Goal: Contribute content: Contribute content

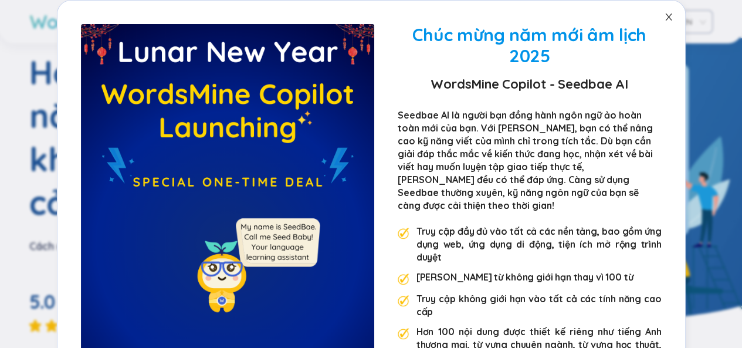
click at [665, 18] on icon "đóng" at bounding box center [668, 16] width 6 height 7
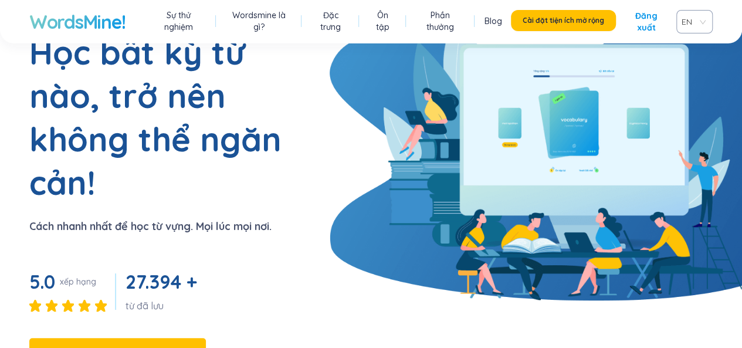
scroll to position [59, 0]
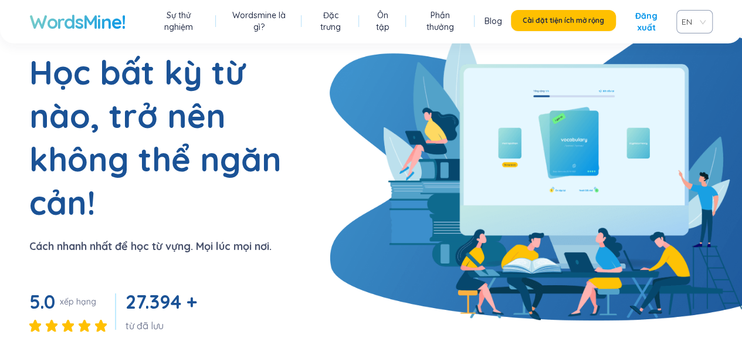
click at [696, 21] on span "EN" at bounding box center [691, 22] width 21 height 18
click at [696, 19] on span "EN" at bounding box center [691, 22] width 21 height 18
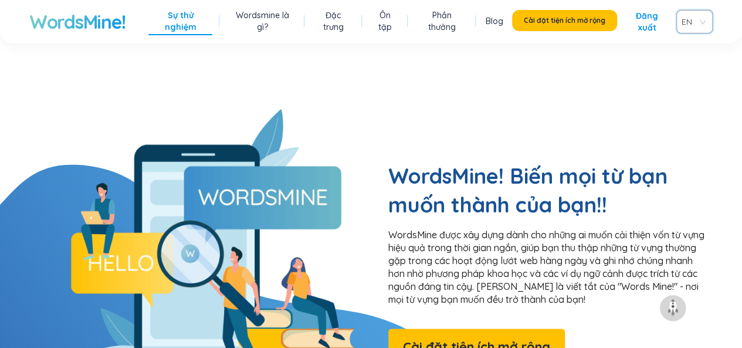
scroll to position [879, 0]
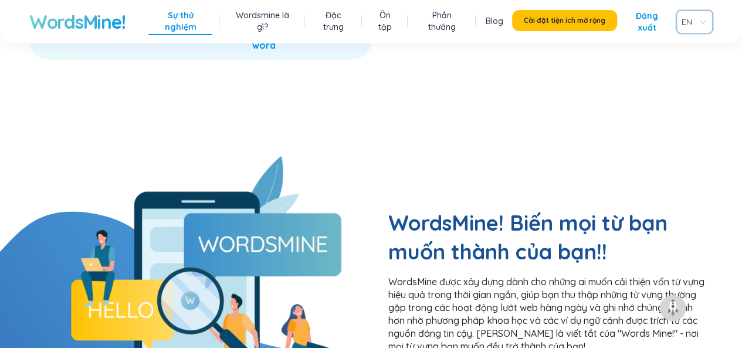
click at [645, 22] on font "Đăng xuất" at bounding box center [646, 21] width 40 height 23
click at [645, 21] on font "Đăng nhập" at bounding box center [645, 22] width 22 height 22
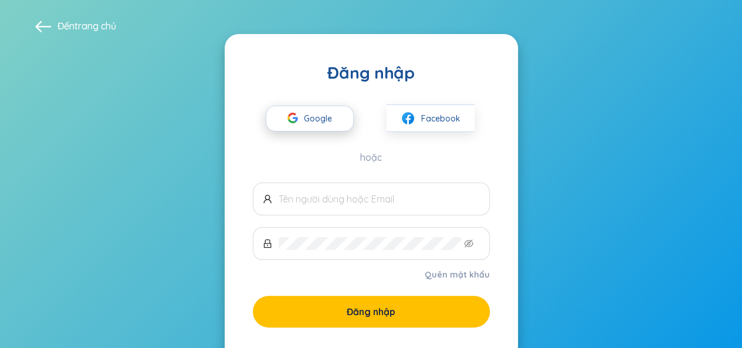
click at [332, 114] on span "Google" at bounding box center [321, 118] width 34 height 25
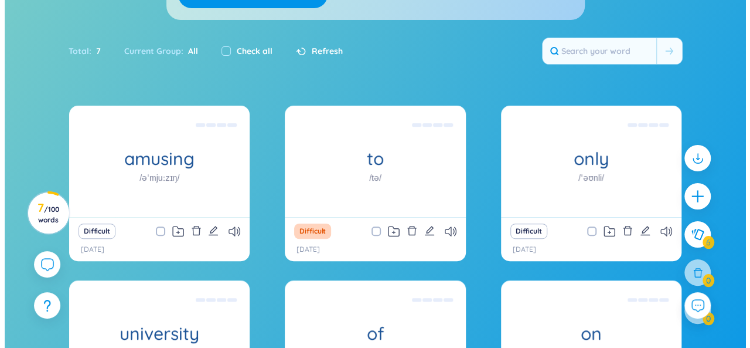
scroll to position [155, 0]
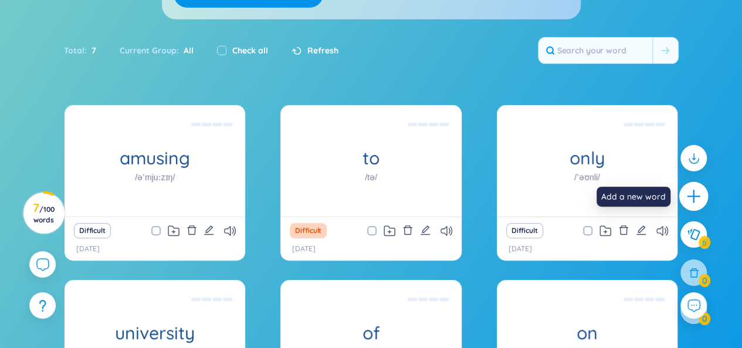
click at [694, 188] on div at bounding box center [693, 196] width 29 height 29
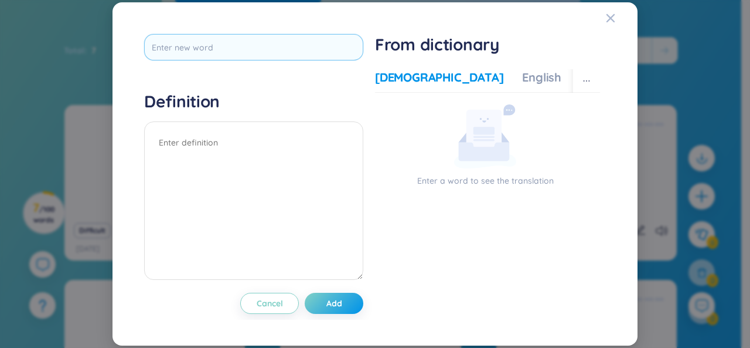
click at [270, 47] on input "text" at bounding box center [253, 47] width 219 height 26
type input "common name"
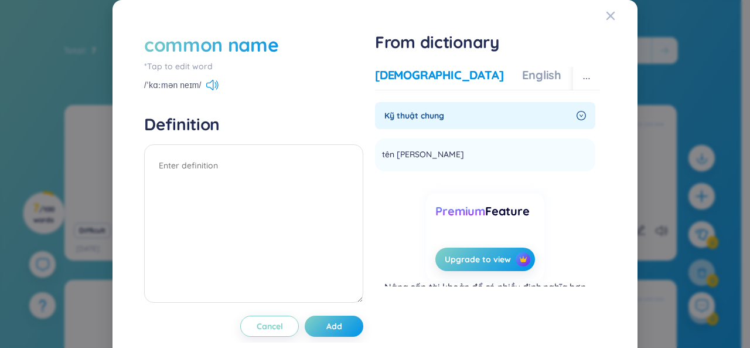
click at [437, 112] on span "Kỹ thuật chung" at bounding box center [479, 115] width 188 height 13
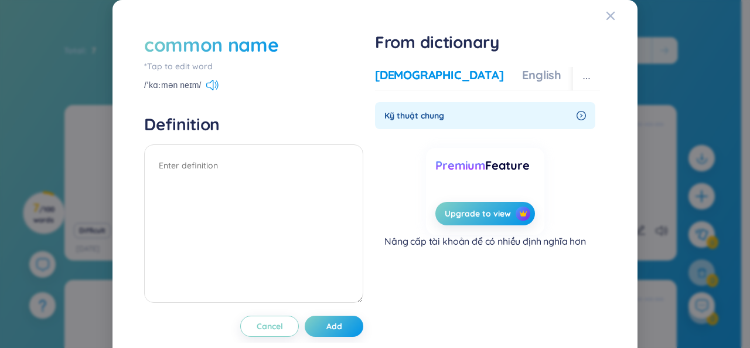
click at [482, 116] on span "Kỹ thuật chung" at bounding box center [479, 115] width 188 height 13
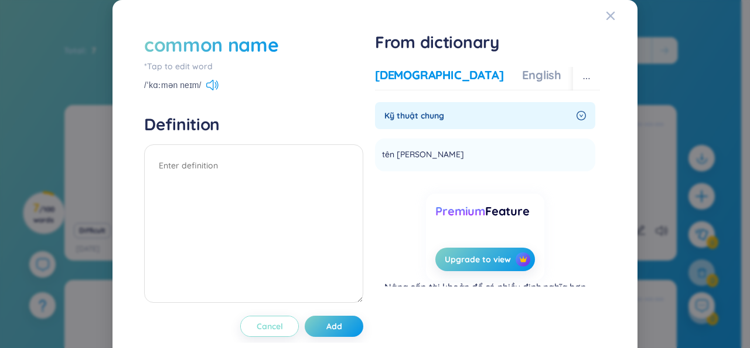
click at [277, 327] on span "Cancel" at bounding box center [270, 326] width 26 height 12
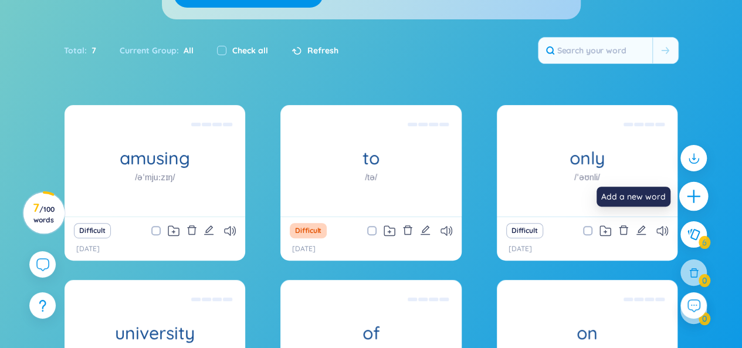
click at [689, 192] on icon "plus" at bounding box center [693, 196] width 16 height 16
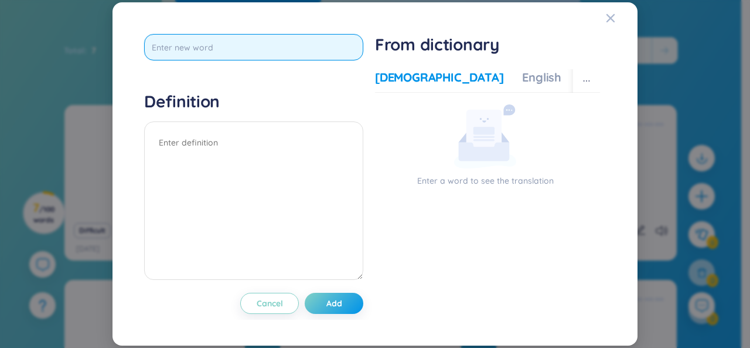
click at [320, 43] on input "text" at bounding box center [253, 47] width 219 height 26
type input "common"
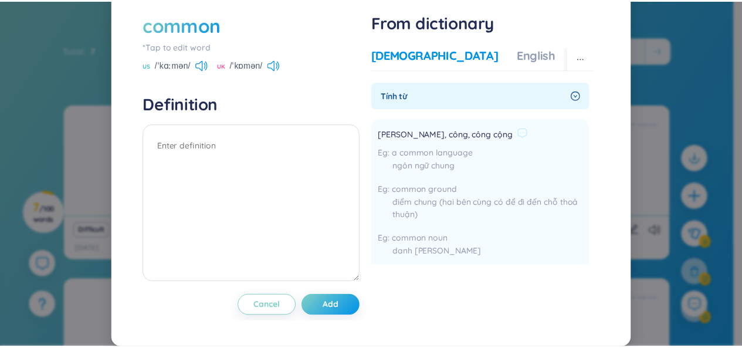
scroll to position [0, 0]
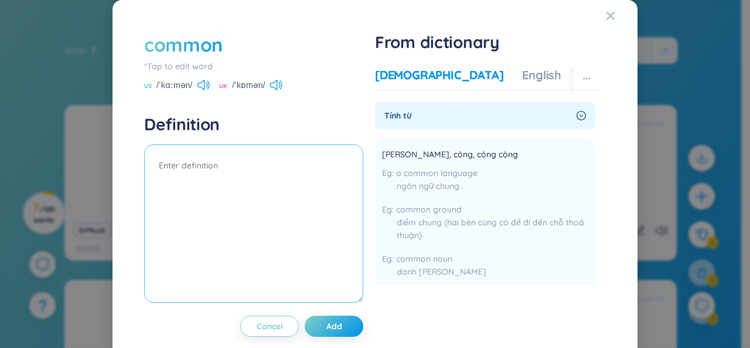
click at [286, 161] on textarea at bounding box center [253, 223] width 219 height 158
click at [274, 149] on textarea "tan tai i" at bounding box center [253, 223] width 219 height 158
click at [156, 168] on textarea "[PERSON_NAME] is a common name" at bounding box center [253, 223] width 219 height 158
click at [182, 175] on textarea "vd: [PERSON_NAME] is a common name" at bounding box center [253, 223] width 219 height 158
click at [292, 168] on textarea "vd: [PERSON_NAME] is a common name" at bounding box center [253, 223] width 219 height 158
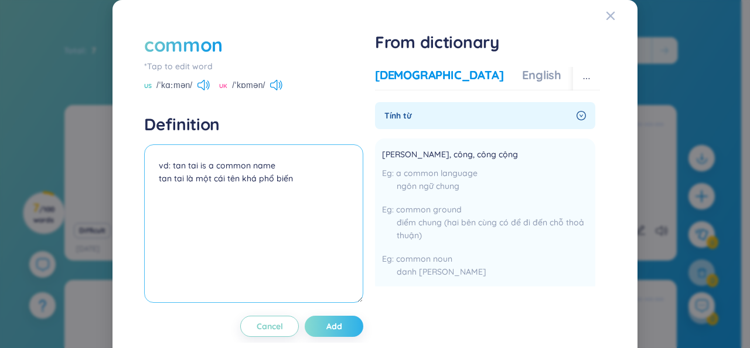
type textarea "vd: tan tai is a common name tan tai là một cái tên khá phổ biến"
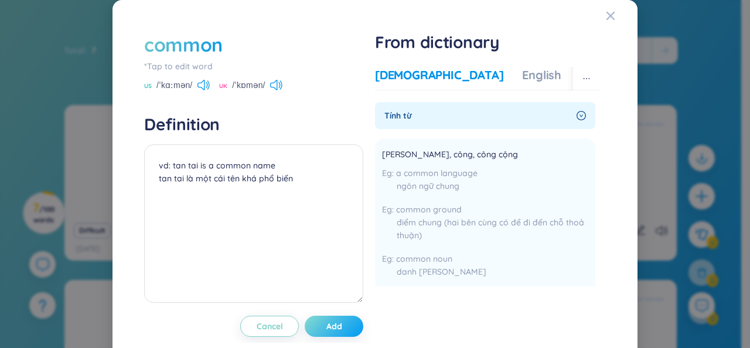
click at [332, 325] on span "Add" at bounding box center [334, 326] width 16 height 12
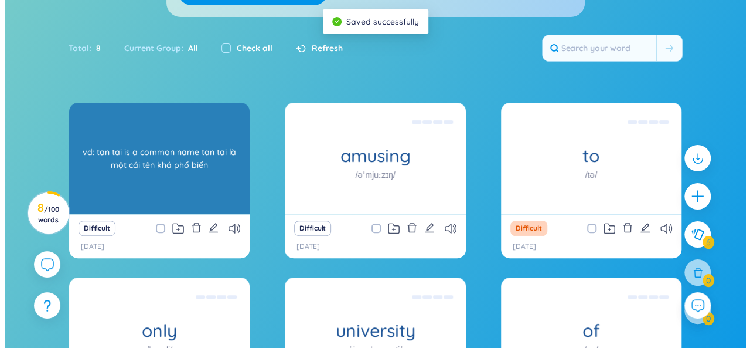
scroll to position [176, 0]
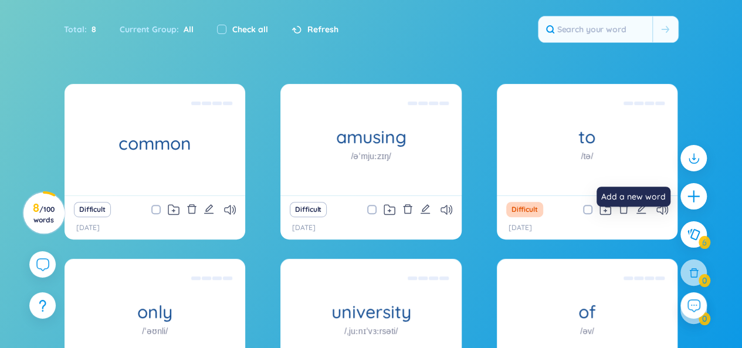
click at [690, 198] on icon "plus" at bounding box center [693, 196] width 15 height 15
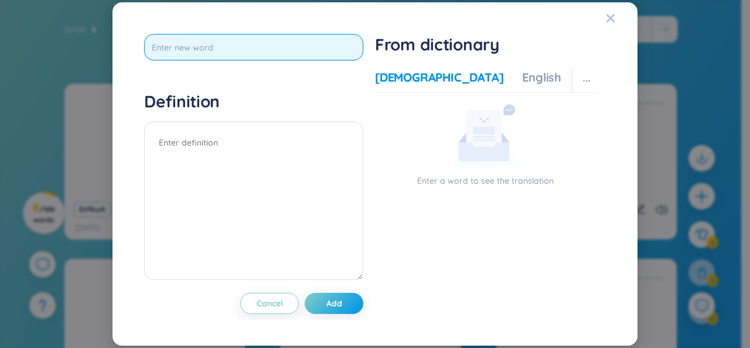
click at [233, 51] on input "text" at bounding box center [253, 47] width 219 height 26
type input "tell"
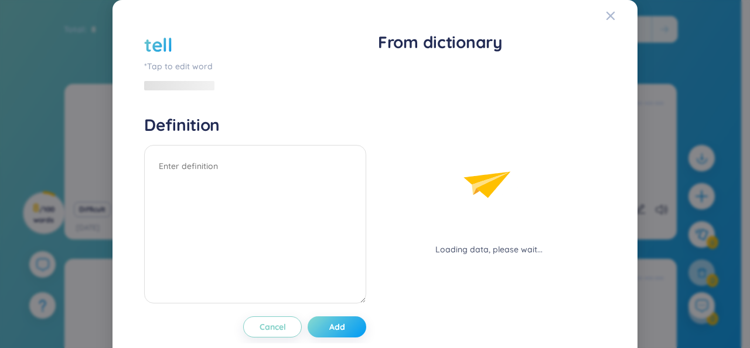
click at [355, 304] on div "tell *Tap to edit word Definition Cancel Add" at bounding box center [255, 184] width 222 height 305
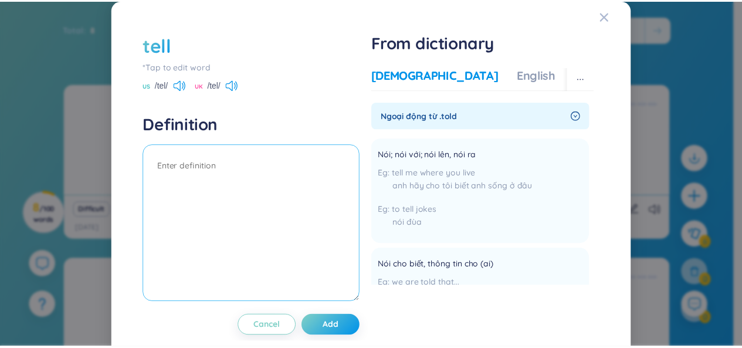
scroll to position [20, 0]
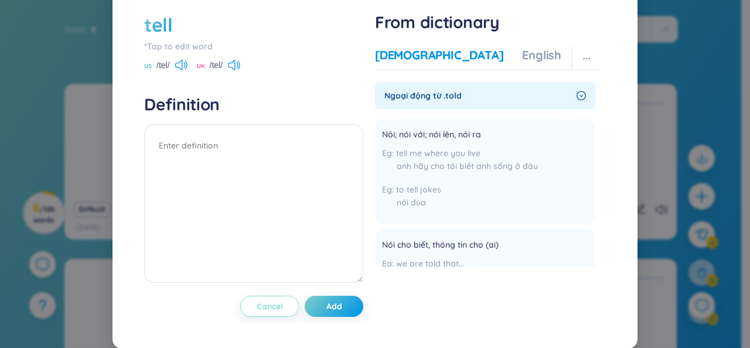
click at [266, 308] on span "Cancel" at bounding box center [270, 306] width 26 height 12
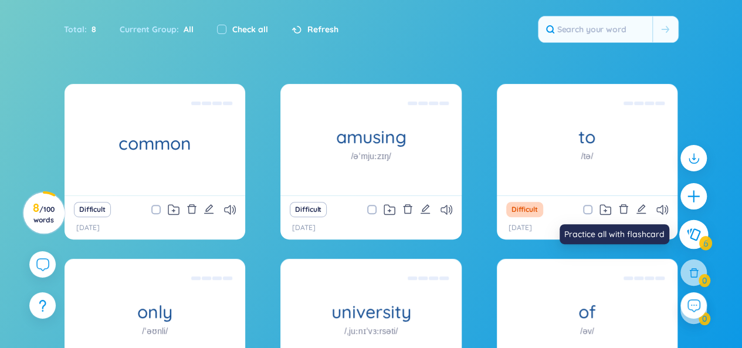
click at [696, 231] on icon at bounding box center [693, 234] width 14 height 13
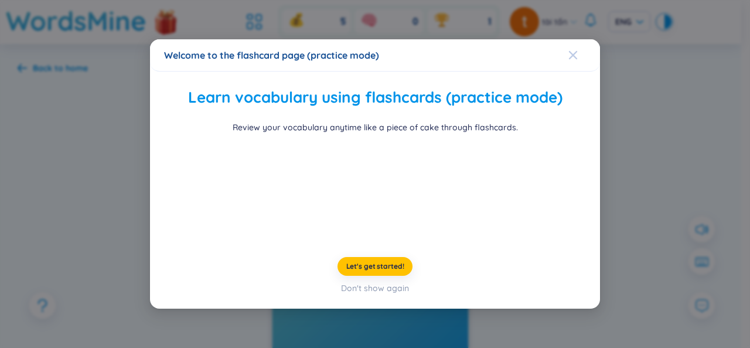
click at [569, 50] on icon "Close" at bounding box center [573, 54] width 9 height 9
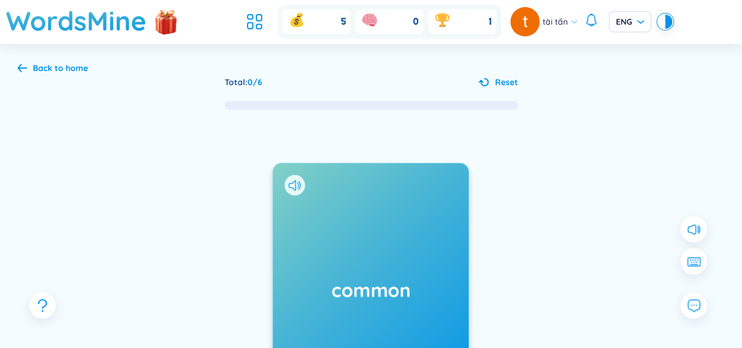
click at [22, 67] on icon at bounding box center [22, 68] width 9 height 8
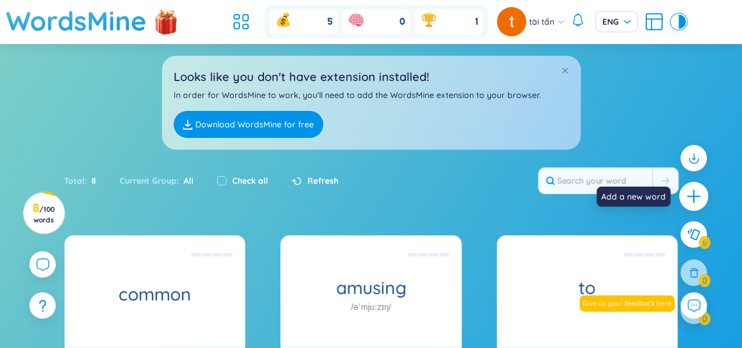
click at [697, 196] on icon "plus" at bounding box center [692, 196] width 13 height 1
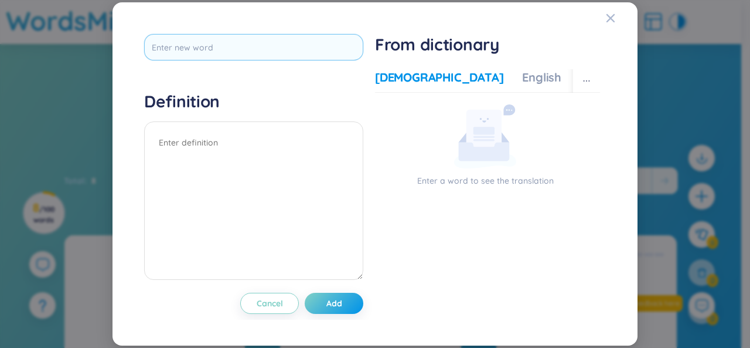
click at [231, 46] on input "text" at bounding box center [253, 47] width 219 height 26
type input "normally"
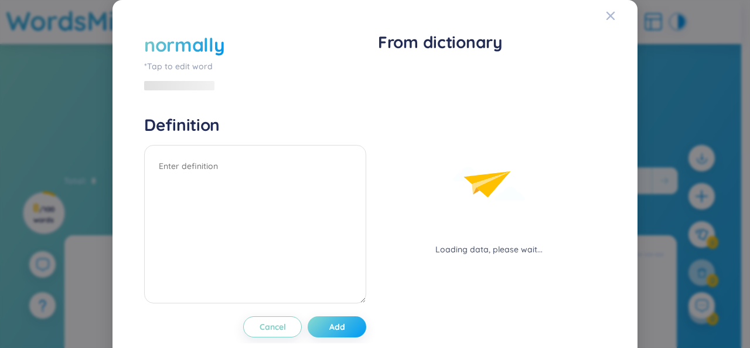
click at [335, 297] on div "normally *Tap to edit word Definition Cancel Add" at bounding box center [255, 184] width 222 height 305
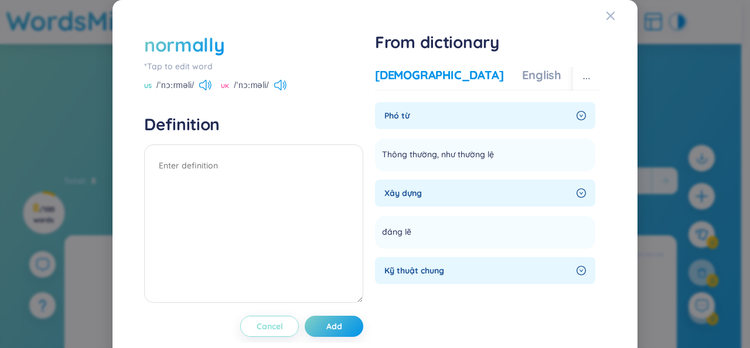
click at [266, 322] on span "Cancel" at bounding box center [270, 326] width 26 height 12
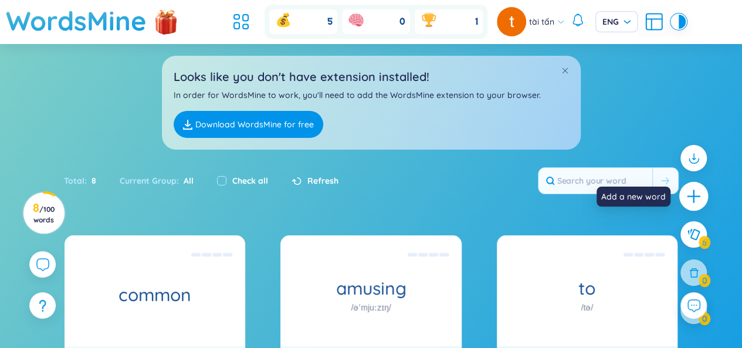
click at [693, 199] on icon "plus" at bounding box center [692, 196] width 1 height 13
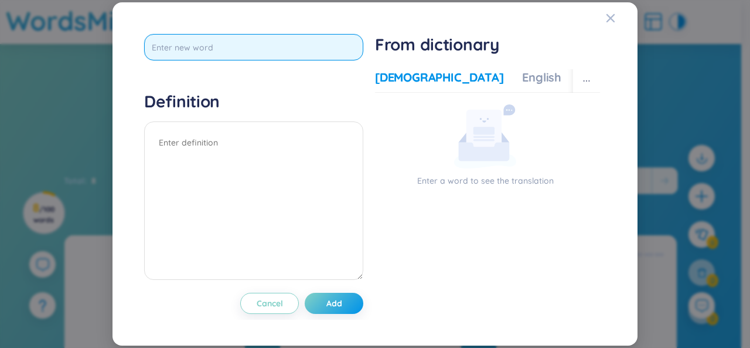
click at [354, 47] on input "text" at bounding box center [253, 47] width 219 height 26
type input "generally"
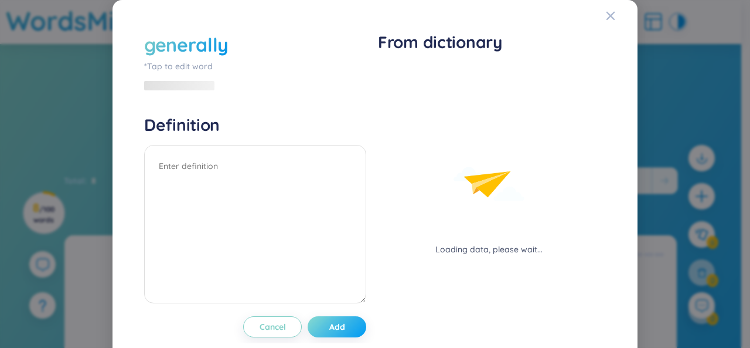
click at [318, 296] on div "generally *Tap to edit word Definition Cancel Add" at bounding box center [255, 184] width 222 height 305
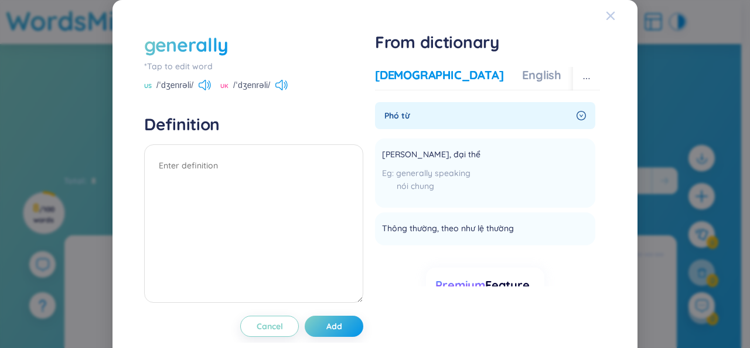
click at [608, 17] on span "Close" at bounding box center [622, 16] width 32 height 32
